Goal: Navigation & Orientation: Find specific page/section

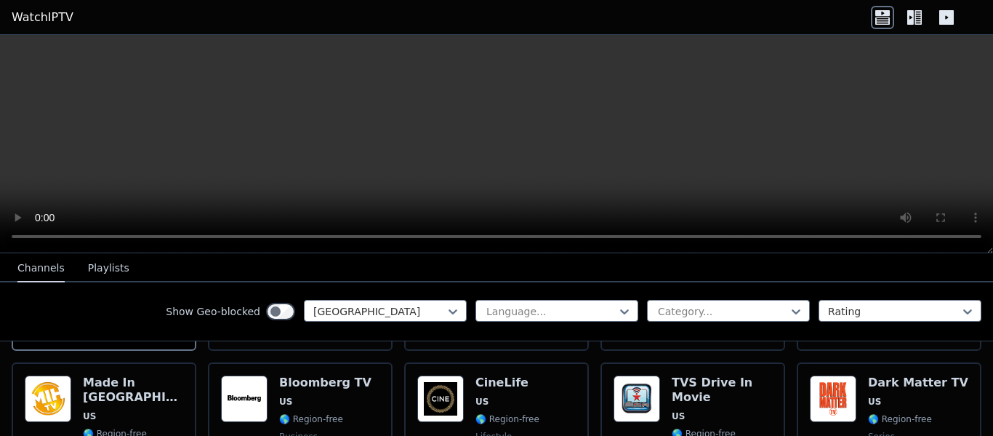
scroll to position [265, 0]
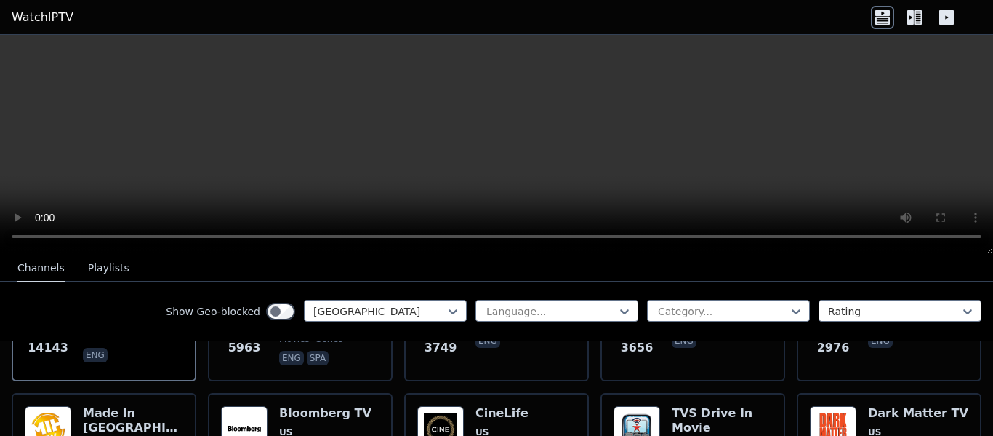
click at [916, 17] on icon at bounding box center [918, 17] width 7 height 15
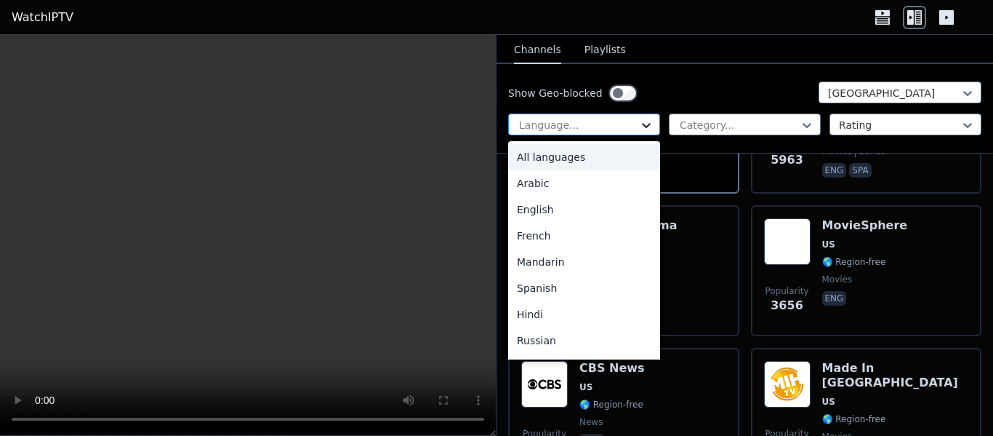
click at [643, 122] on icon at bounding box center [646, 125] width 15 height 15
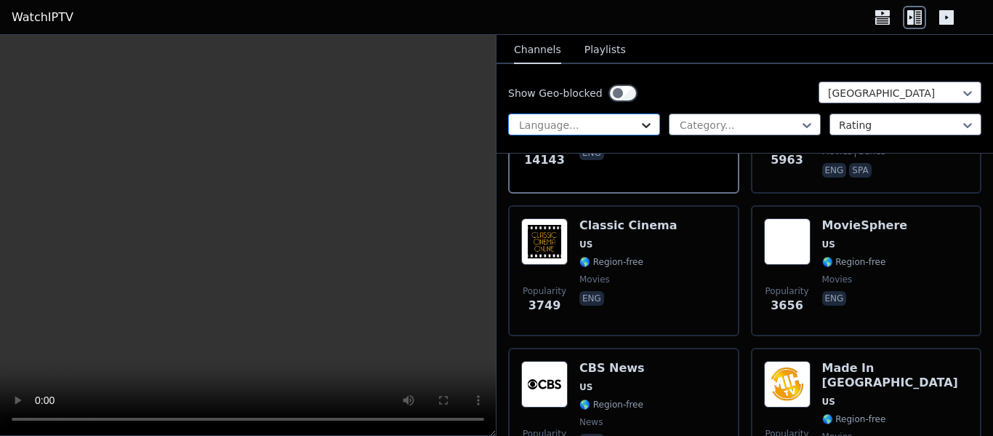
click at [643, 122] on icon at bounding box center [646, 125] width 15 height 15
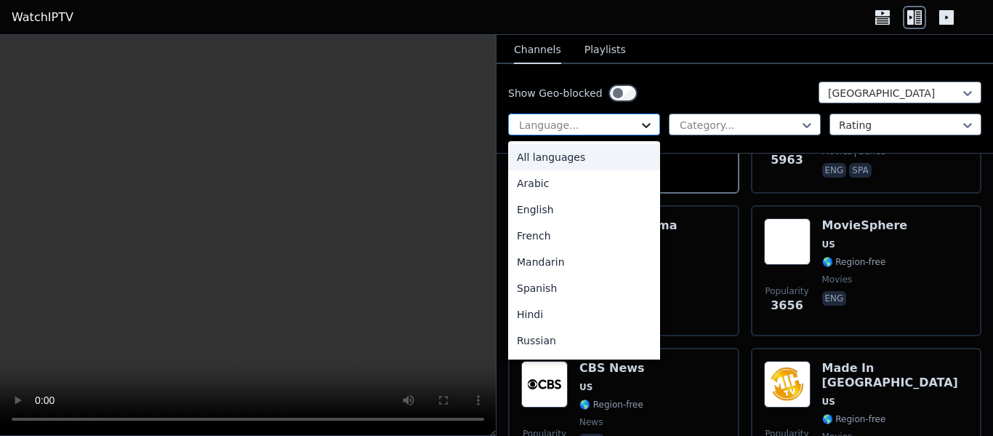
click at [643, 122] on icon at bounding box center [646, 125] width 15 height 15
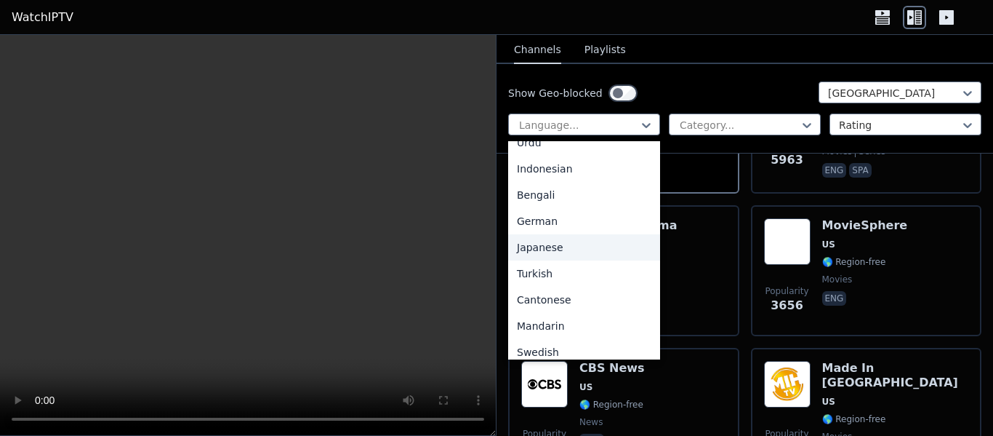
scroll to position [364, 0]
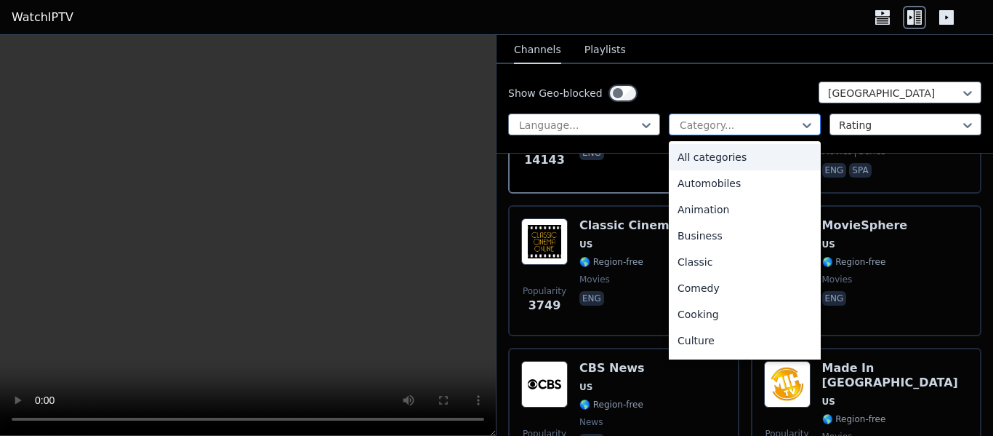
click at [774, 121] on div at bounding box center [739, 125] width 121 height 15
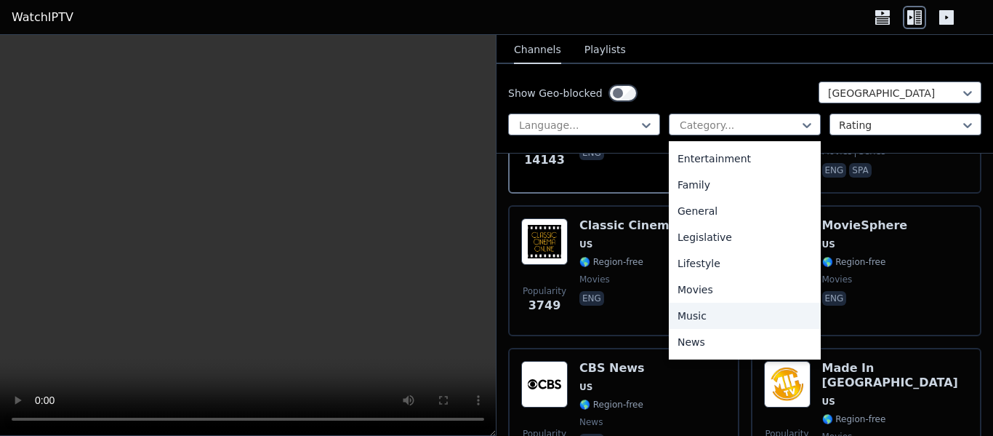
scroll to position [495, 0]
click at [744, 323] on div "Travel" at bounding box center [745, 317] width 152 height 26
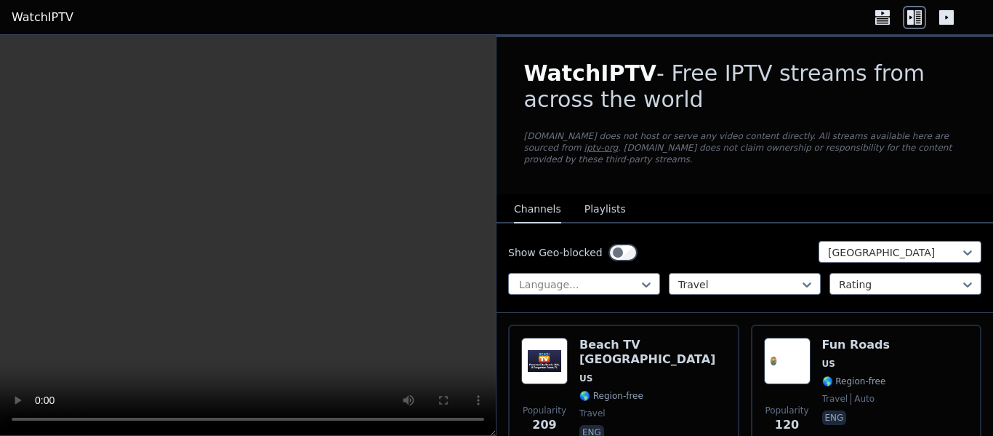
click at [719, 284] on div "Show Geo-blocked [GEOGRAPHIC_DATA] Language... Travel Rating" at bounding box center [745, 267] width 497 height 89
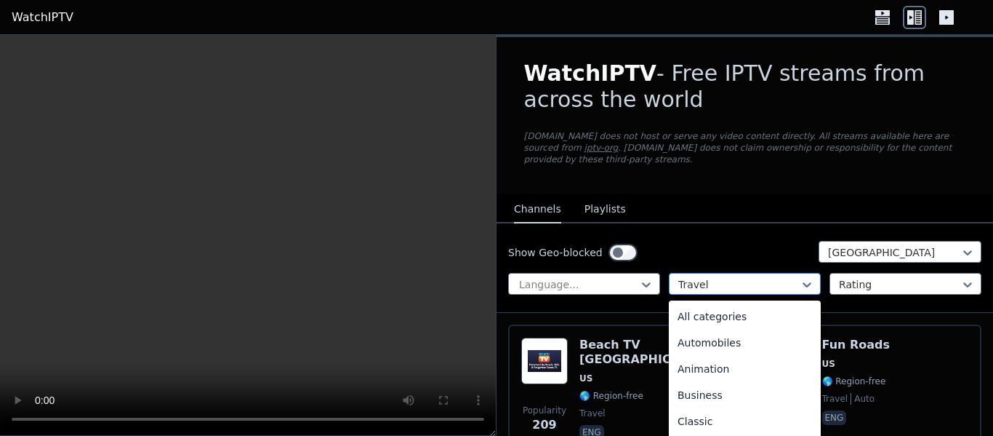
scroll to position [474, 0]
click at [730, 277] on div at bounding box center [739, 284] width 121 height 15
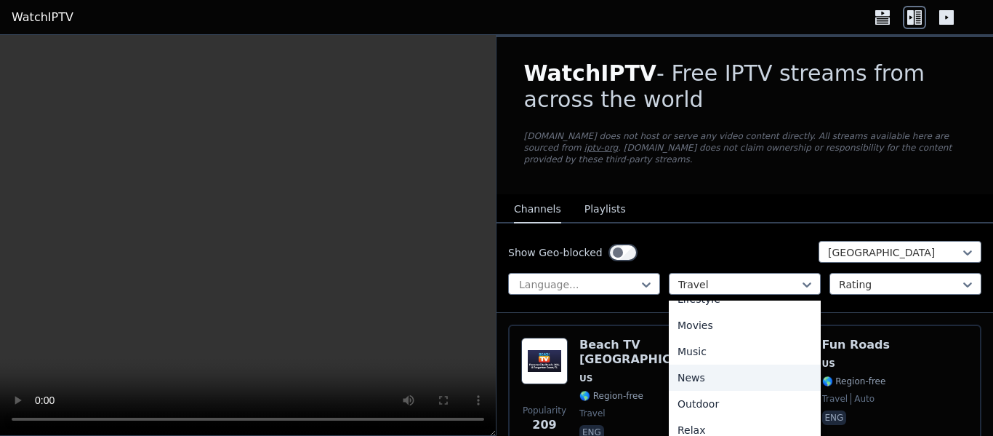
scroll to position [337, 0]
click at [741, 359] on div "Movies" at bounding box center [745, 372] width 152 height 26
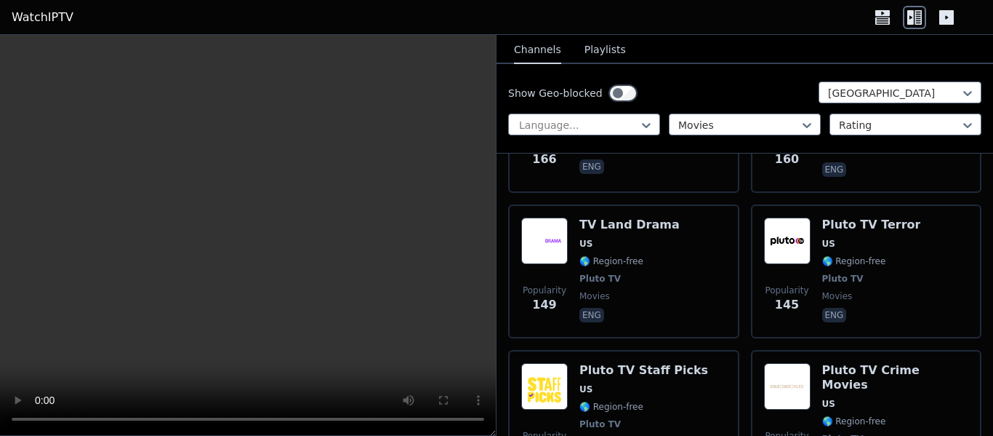
scroll to position [2180, 0]
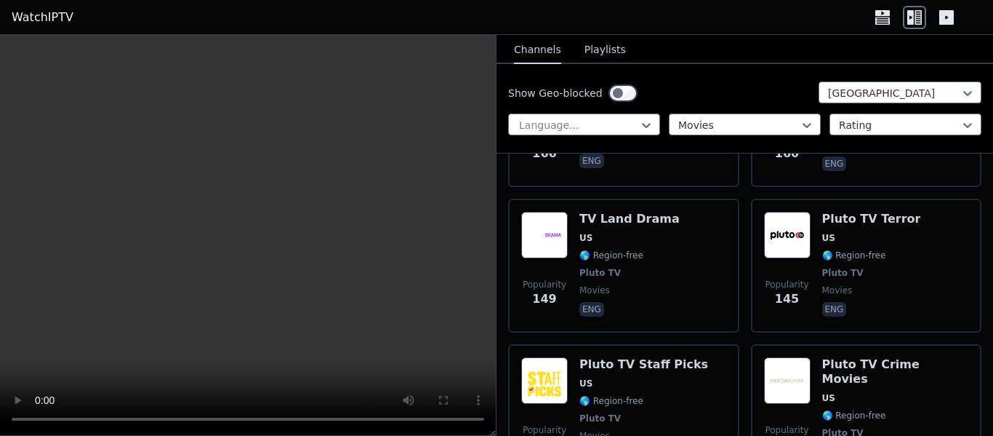
click at [587, 56] on button "Playlists" at bounding box center [605, 50] width 41 height 28
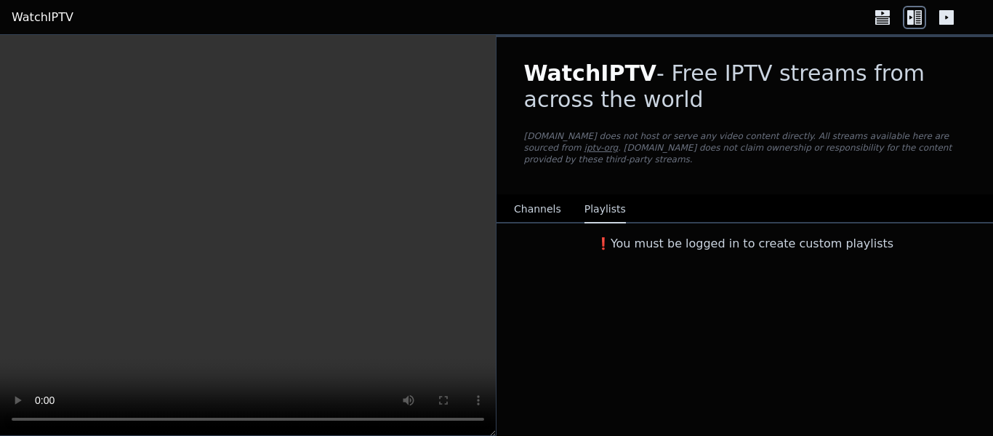
click at [535, 196] on button "Channels" at bounding box center [537, 210] width 47 height 28
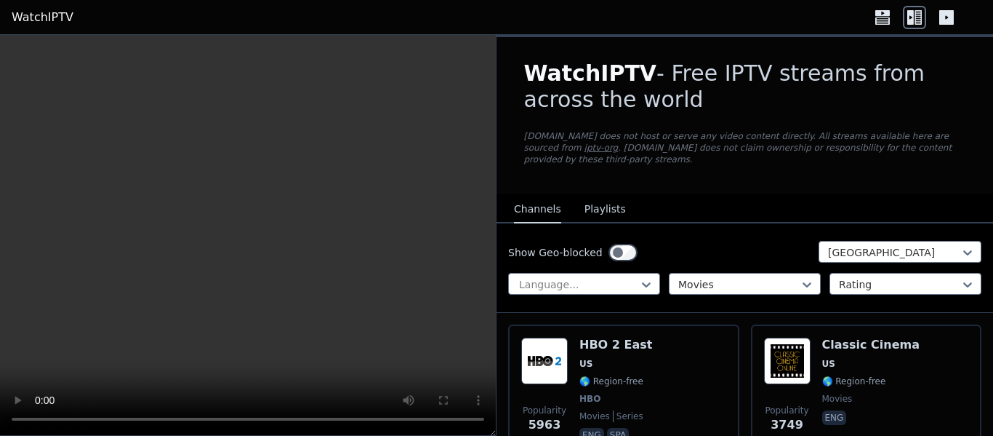
click at [585, 196] on button "Playlists" at bounding box center [605, 210] width 41 height 28
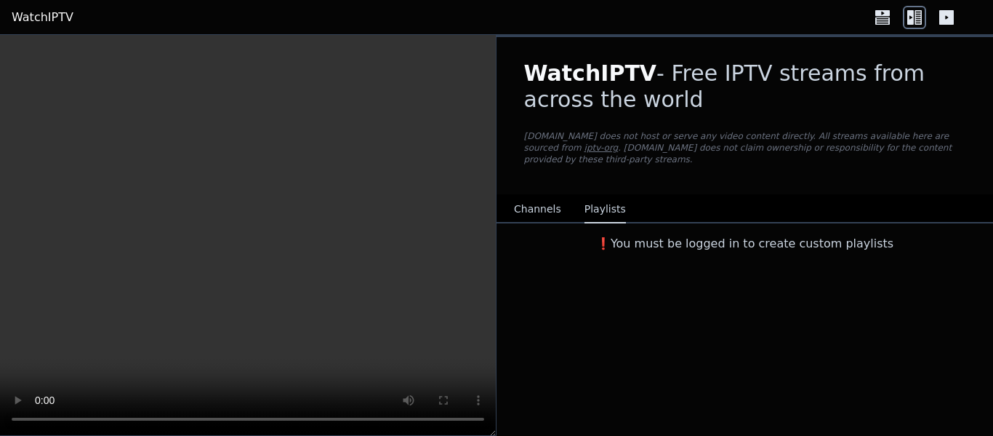
click at [942, 17] on icon at bounding box center [947, 17] width 15 height 15
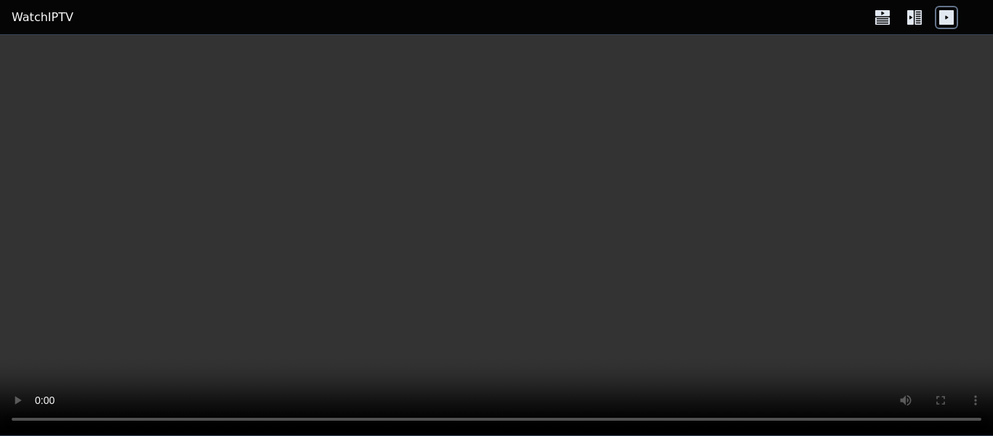
click at [942, 17] on icon at bounding box center [947, 17] width 15 height 15
click at [44, 23] on link "WatchIPTV" at bounding box center [43, 17] width 62 height 17
click at [885, 23] on icon at bounding box center [882, 17] width 23 height 23
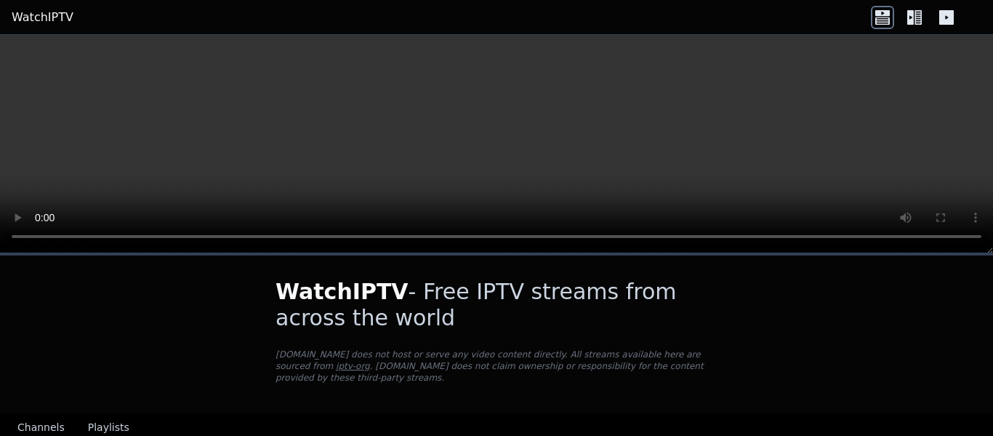
click at [370, 361] on link "iptv-org" at bounding box center [353, 366] width 34 height 10
